Goal: Book appointment/travel/reservation

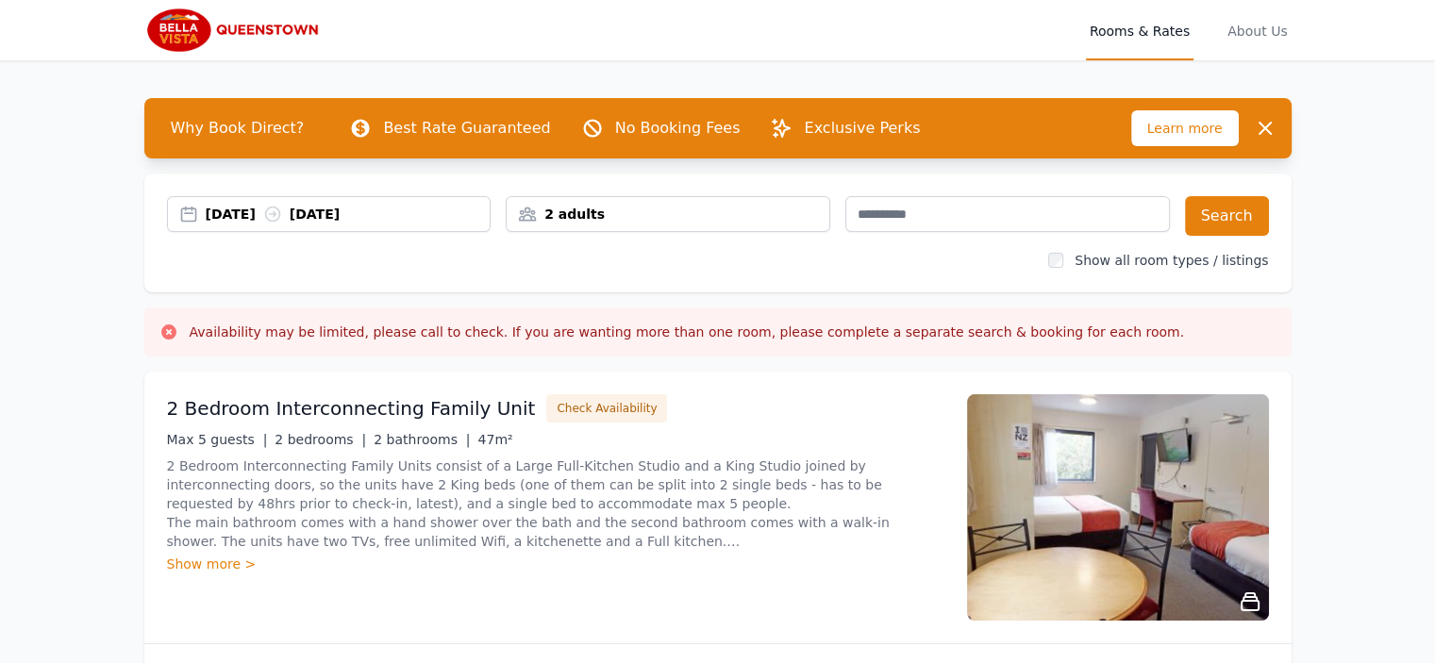
click at [272, 214] on div "[DATE] [DATE]" at bounding box center [348, 214] width 285 height 19
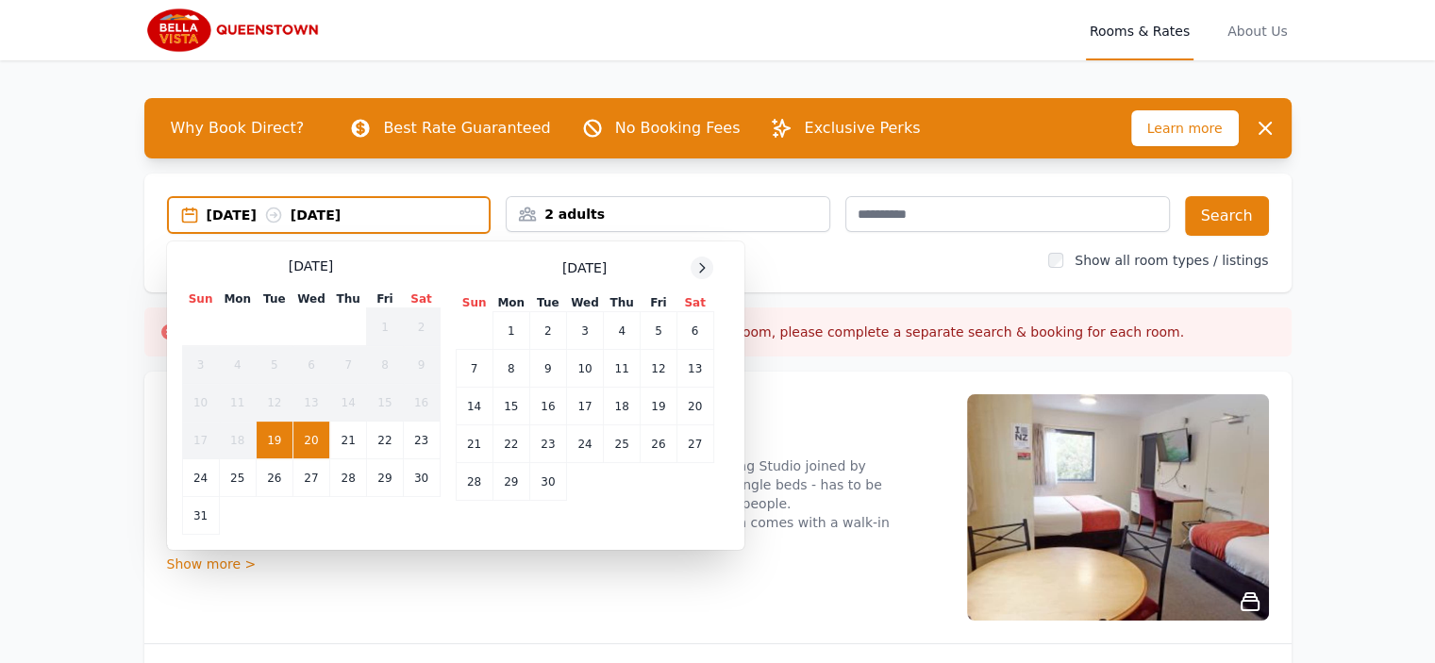
click at [701, 266] on icon at bounding box center [701, 267] width 15 height 15
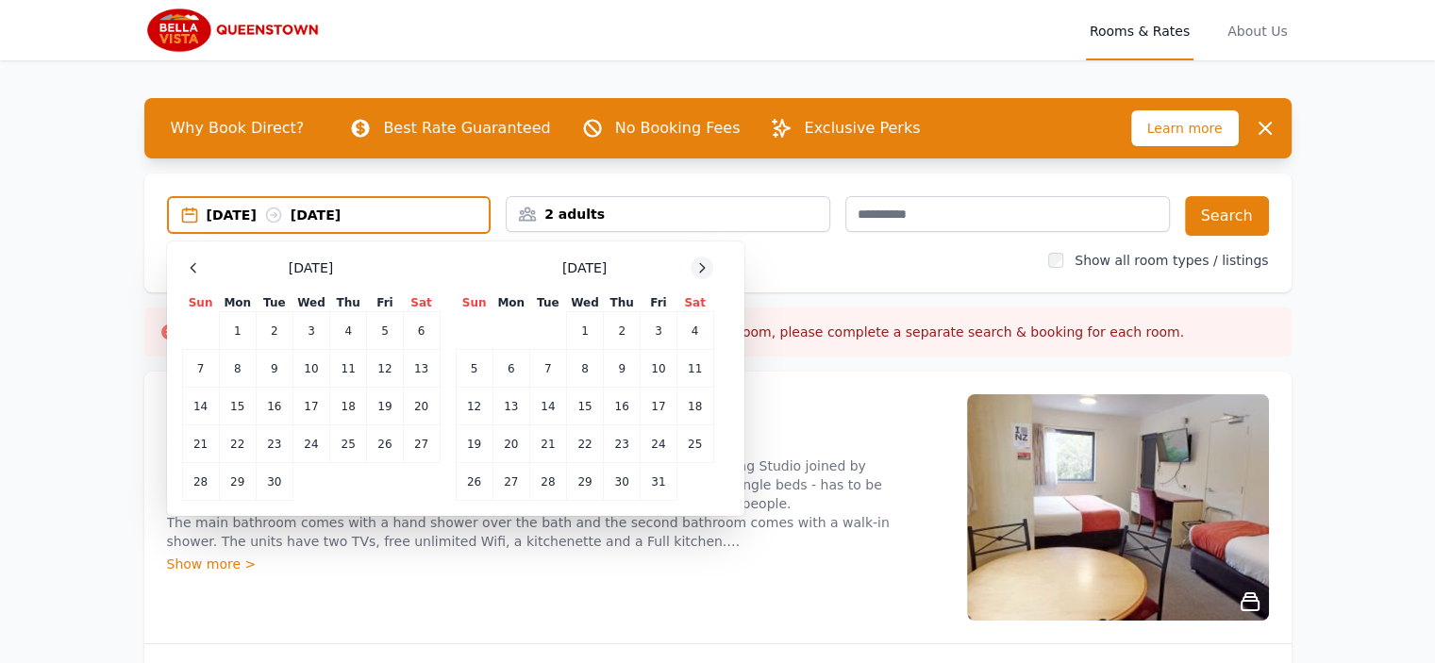
click at [701, 266] on icon at bounding box center [701, 267] width 15 height 15
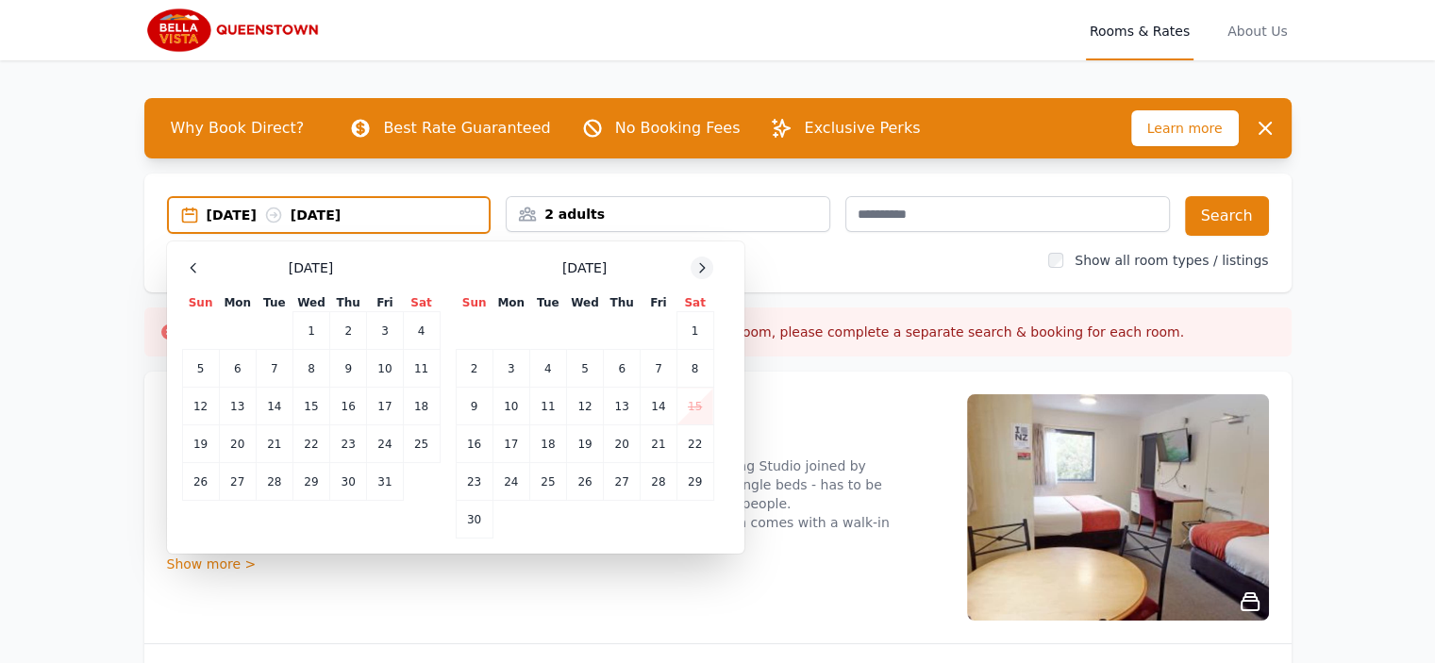
click at [701, 266] on icon at bounding box center [701, 267] width 15 height 15
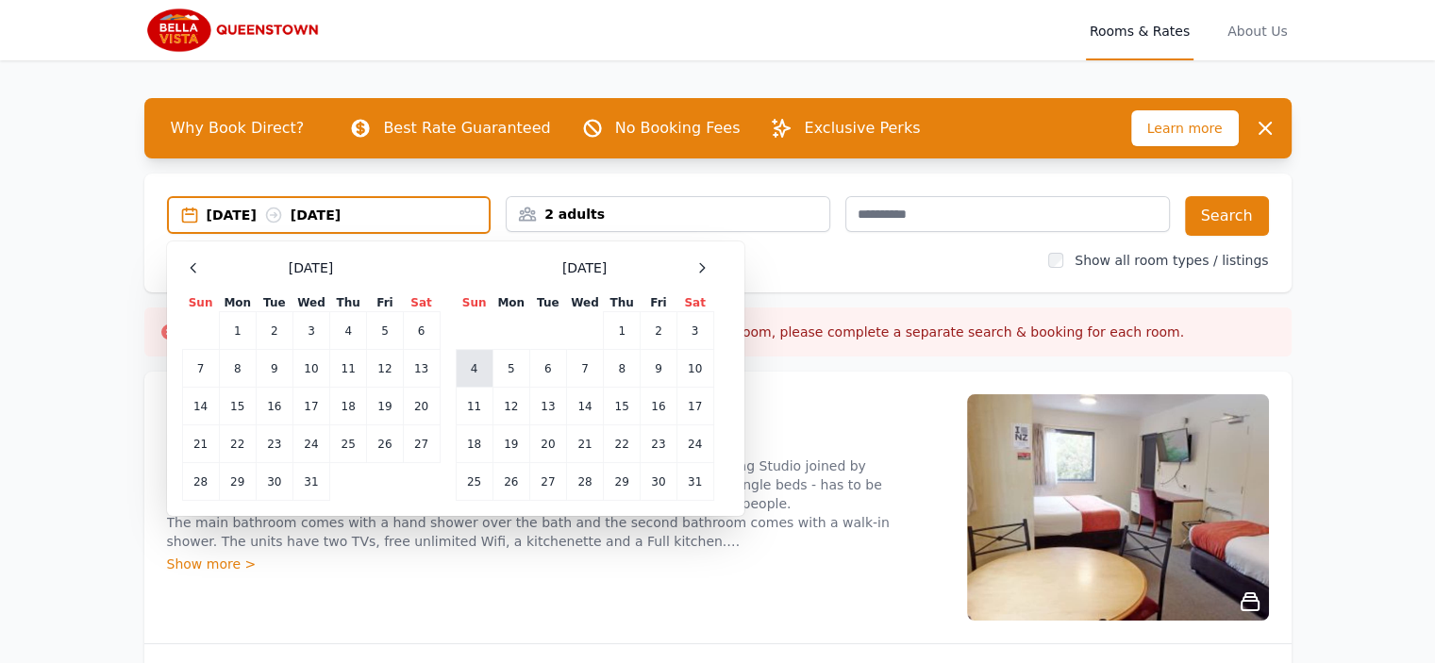
click at [470, 366] on td "4" at bounding box center [474, 369] width 37 height 38
click at [559, 361] on td "6" at bounding box center [547, 369] width 37 height 38
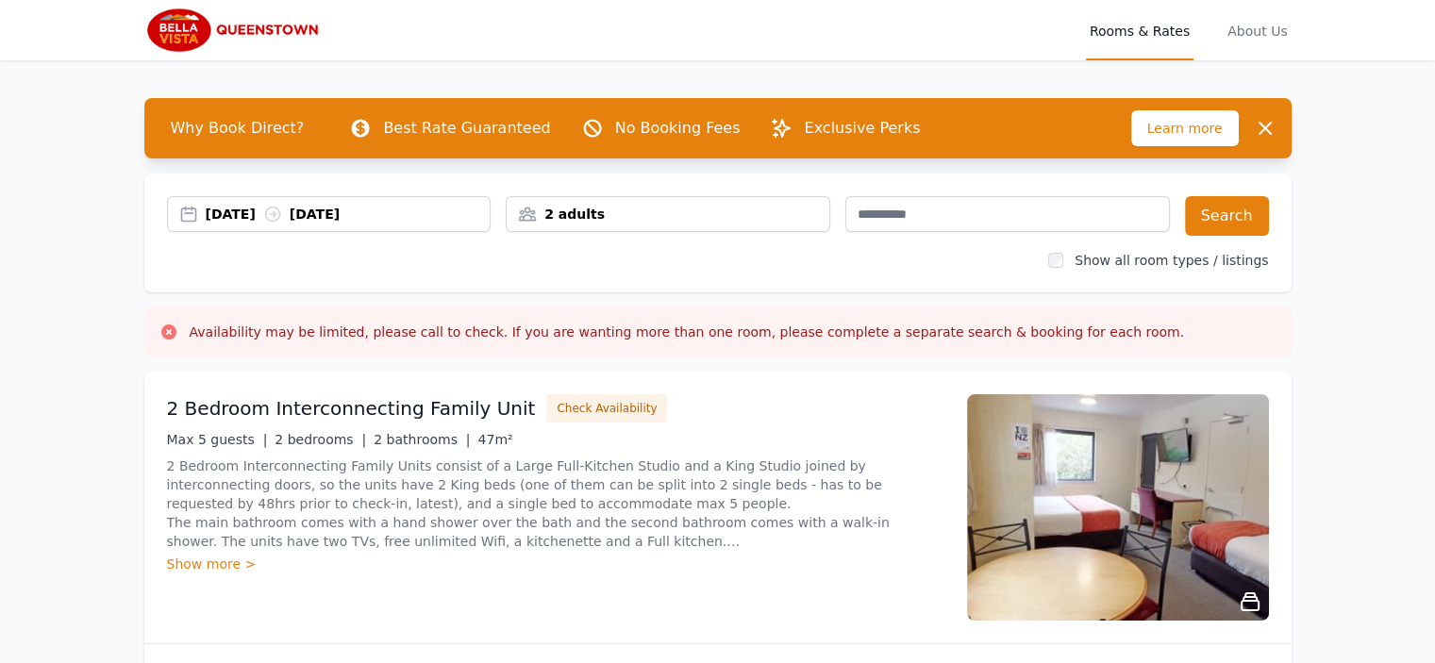
click at [624, 216] on div "2 adults" at bounding box center [668, 214] width 323 height 19
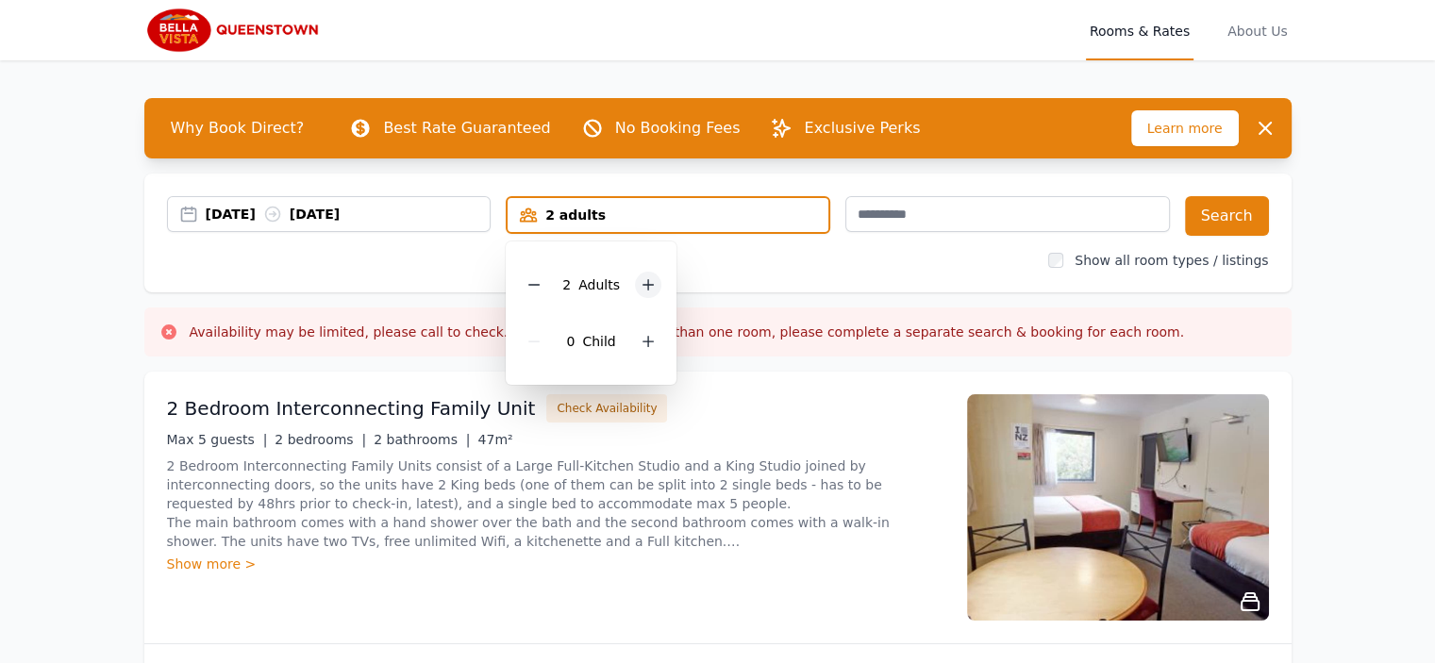
click at [649, 282] on icon at bounding box center [647, 284] width 15 height 15
click at [1221, 210] on button "Search" at bounding box center [1227, 216] width 84 height 40
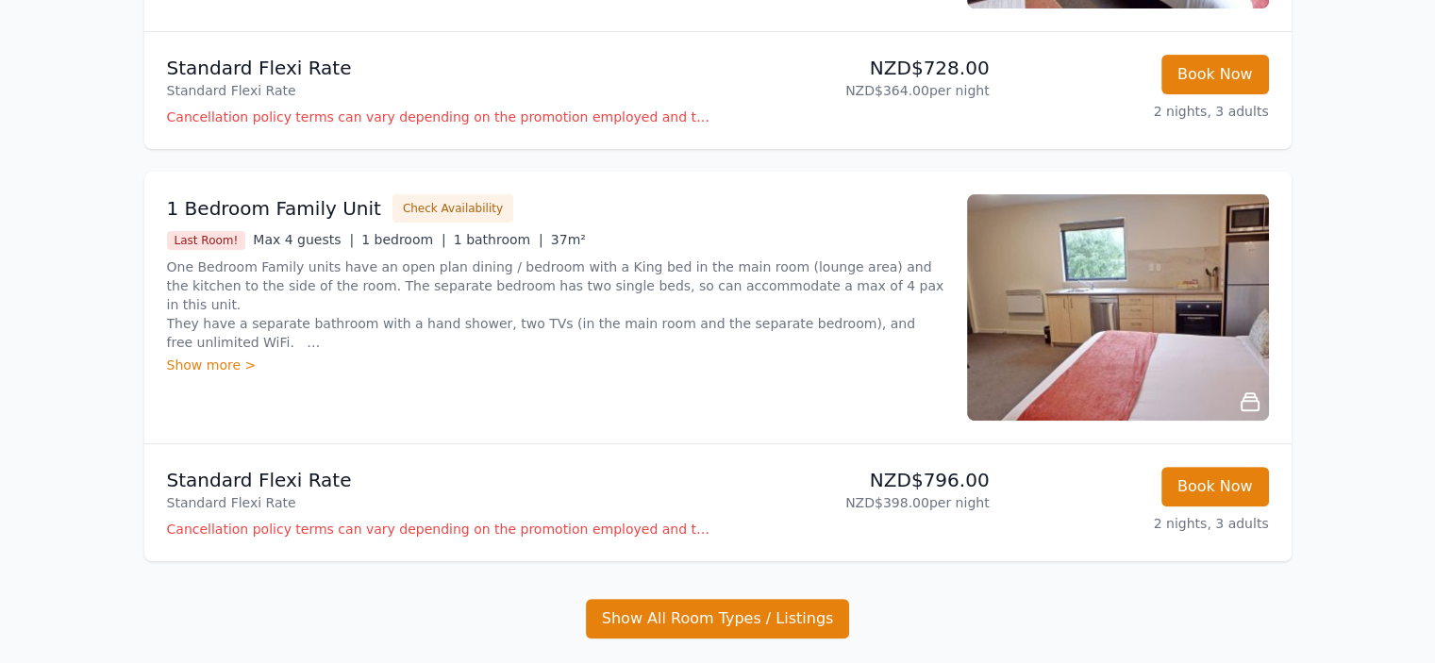
scroll to position [566, 0]
